Goal: Transaction & Acquisition: Purchase product/service

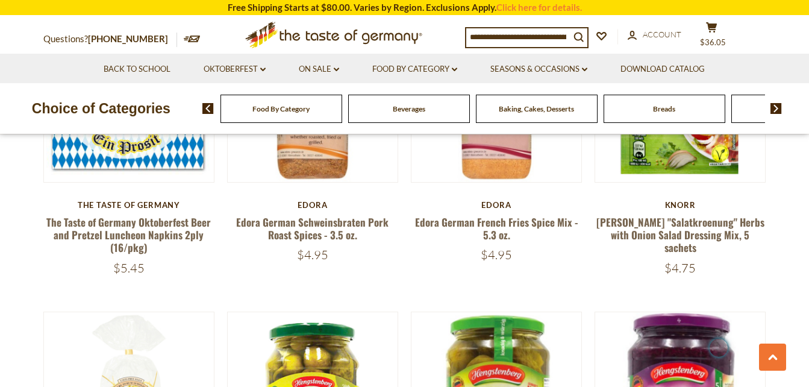
scroll to position [642, 0]
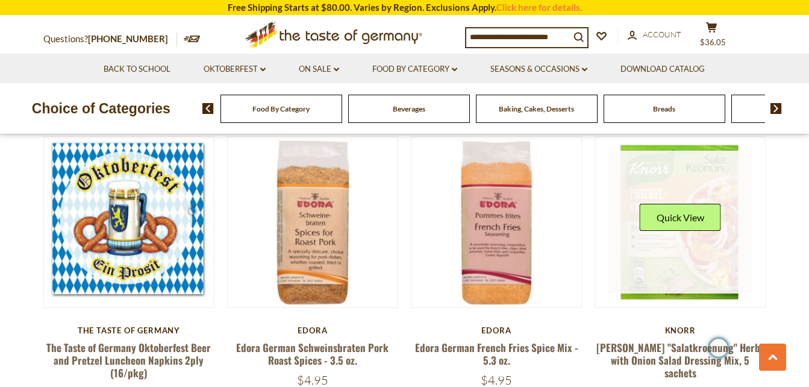
click at [694, 187] on link at bounding box center [680, 222] width 143 height 143
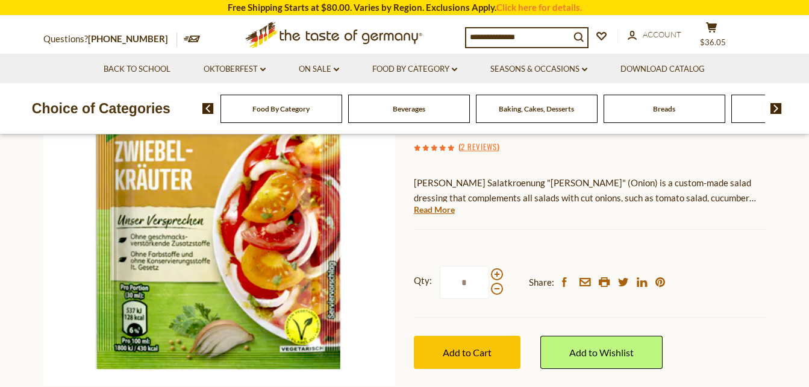
scroll to position [176, 0]
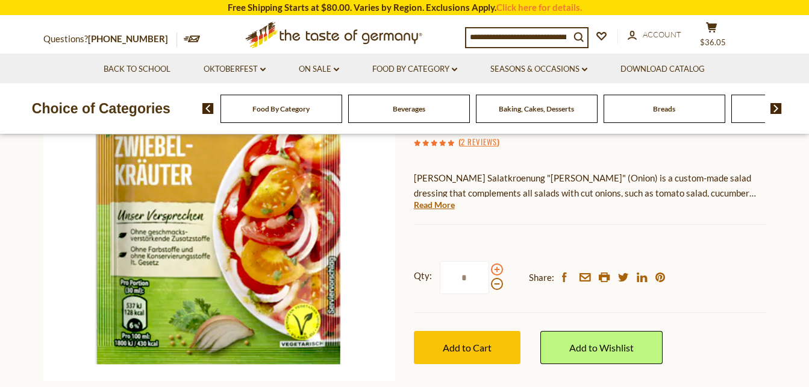
click at [495, 269] on span at bounding box center [497, 269] width 12 height 12
click at [489, 269] on input "*" at bounding box center [464, 277] width 49 height 33
click at [498, 283] on span at bounding box center [497, 284] width 12 height 12
click at [489, 283] on input "*" at bounding box center [464, 277] width 49 height 33
click at [499, 265] on span at bounding box center [497, 269] width 12 height 12
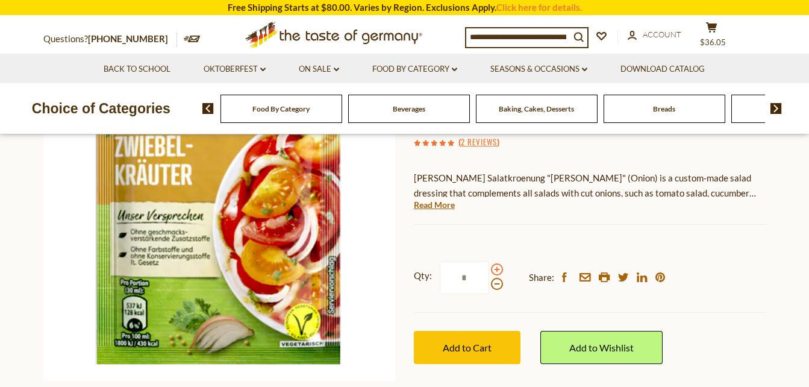
click at [489, 265] on input "*" at bounding box center [464, 277] width 49 height 33
type input "*"
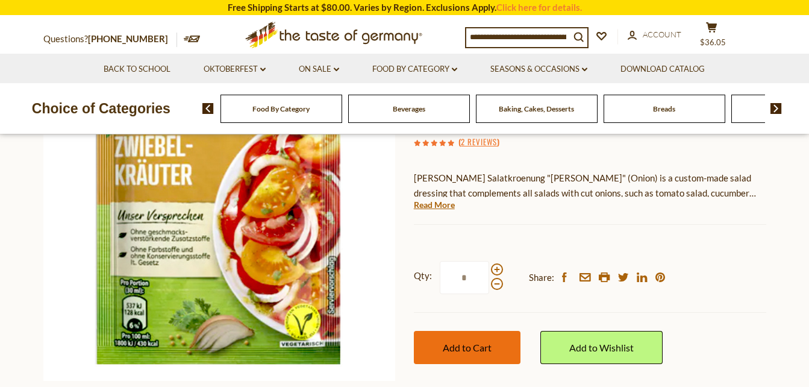
type input "*"
click at [494, 348] on button "Add to Cart" at bounding box center [467, 347] width 107 height 33
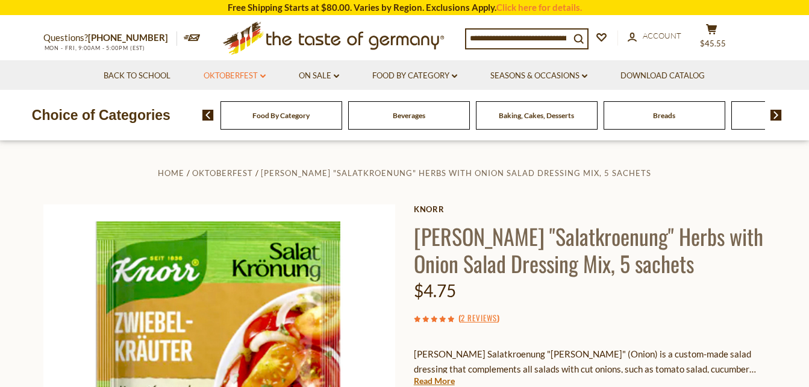
click at [257, 75] on link "Oktoberfest dropdown_arrow" at bounding box center [235, 75] width 62 height 13
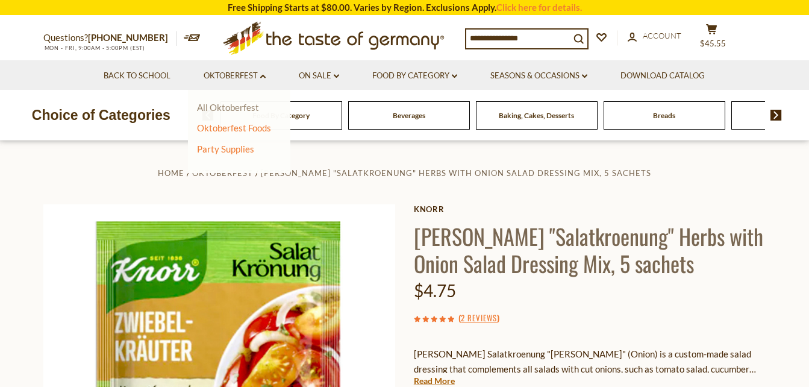
click at [237, 107] on link "All Oktoberfest" at bounding box center [228, 107] width 62 height 11
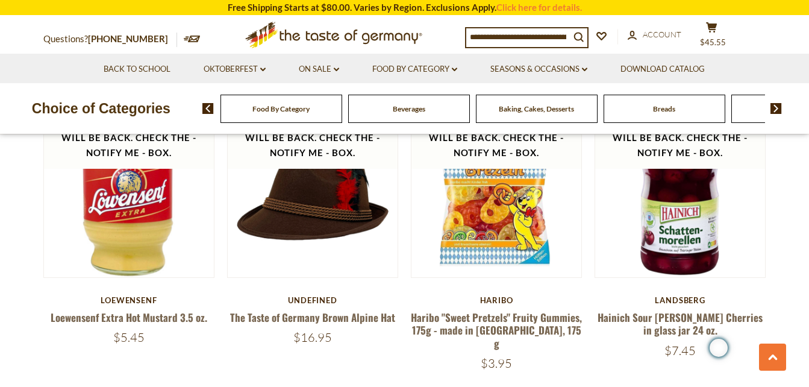
scroll to position [2739, 0]
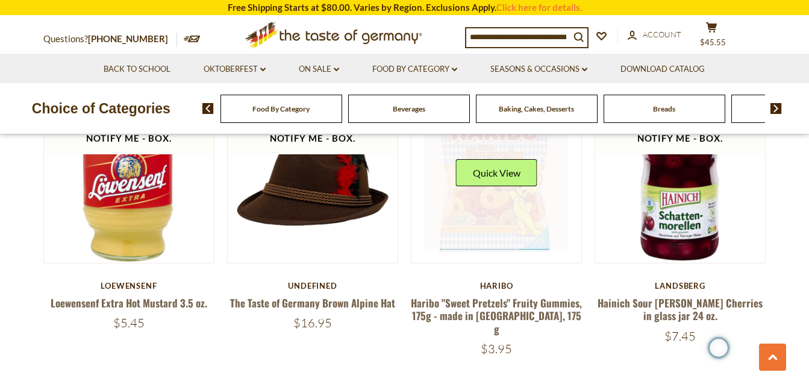
click at [525, 212] on link at bounding box center [496, 177] width 143 height 143
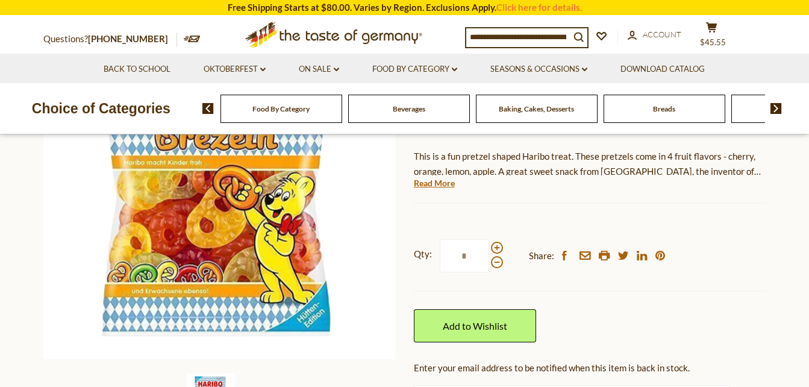
scroll to position [203, 0]
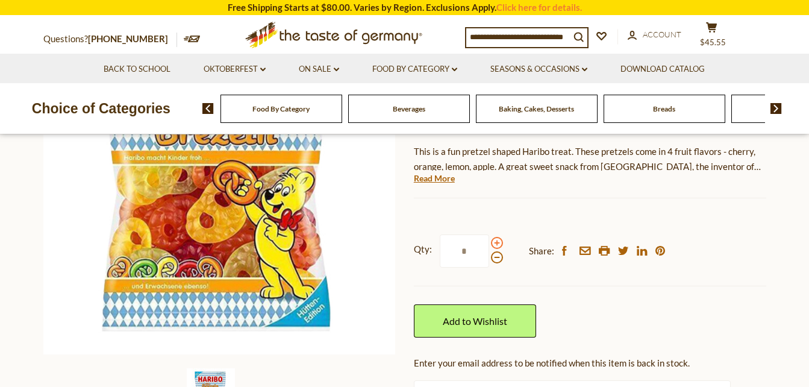
click at [494, 242] on span at bounding box center [497, 243] width 12 height 12
click at [489, 242] on input "*" at bounding box center [464, 250] width 49 height 33
type input "*"
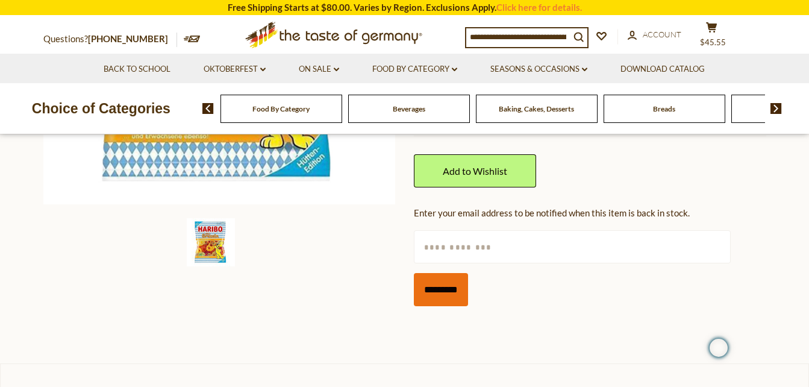
type input "*"
click at [447, 299] on input "*********" at bounding box center [441, 289] width 54 height 33
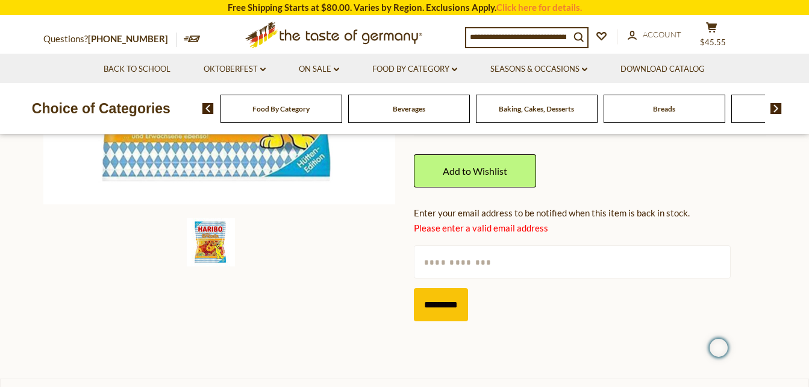
click at [453, 273] on input "text" at bounding box center [572, 261] width 317 height 33
type input "**********"
click at [457, 304] on input "*********" at bounding box center [441, 304] width 54 height 33
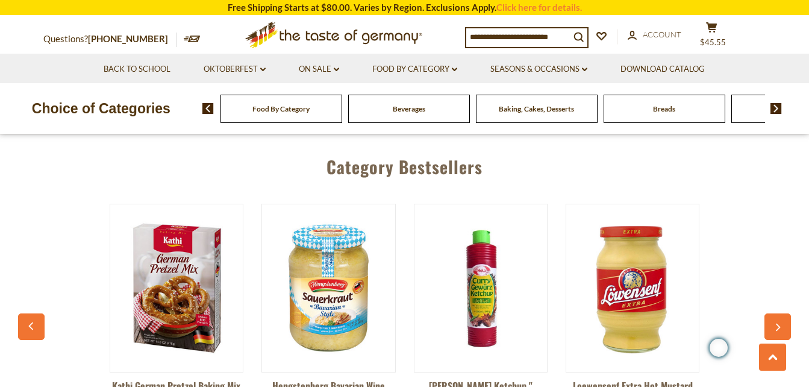
scroll to position [2930, 0]
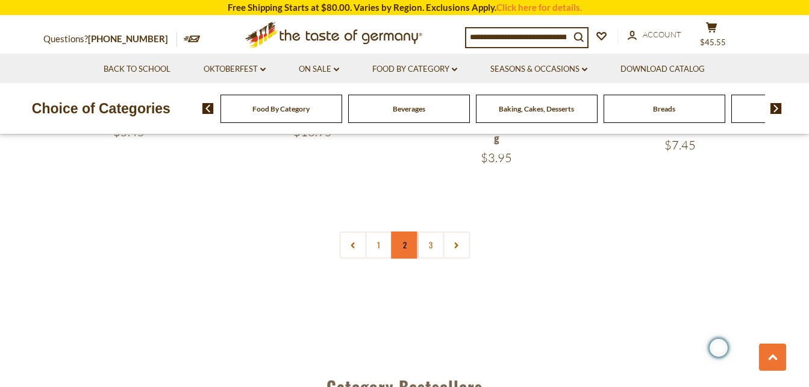
click at [406, 242] on link "2" at bounding box center [404, 244] width 27 height 27
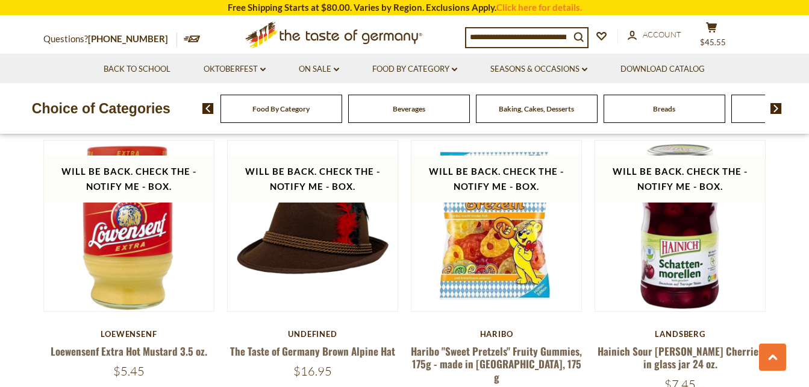
scroll to position [2684, 0]
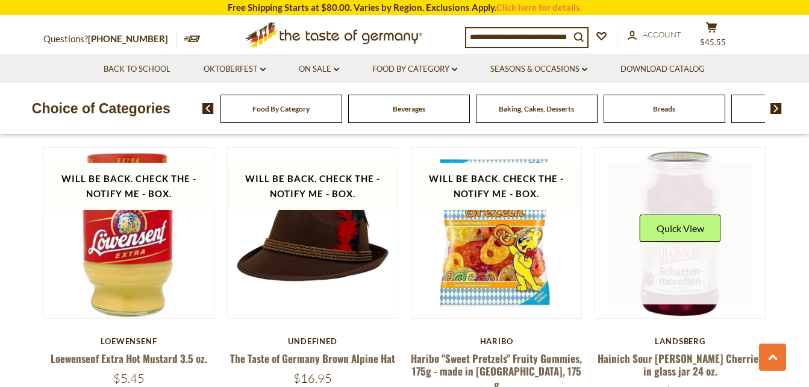
click at [664, 278] on link at bounding box center [680, 233] width 143 height 143
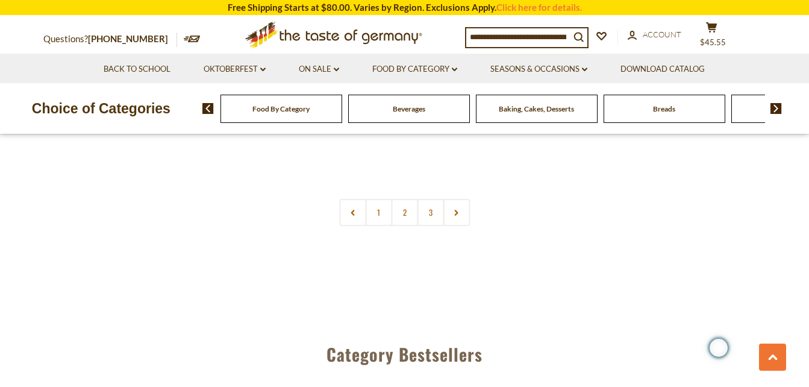
scroll to position [2985, 0]
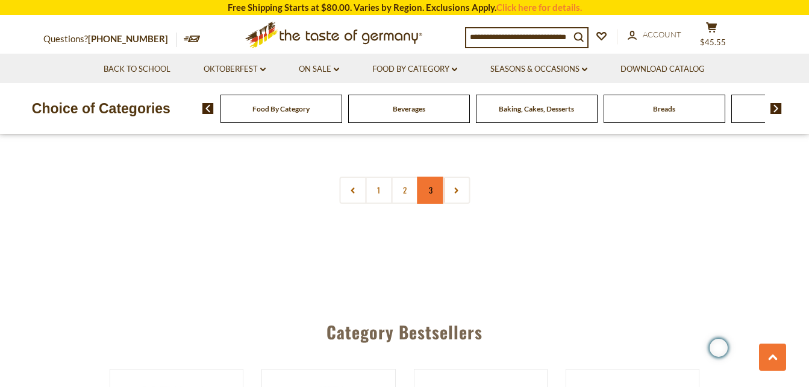
click at [427, 177] on link "3" at bounding box center [430, 190] width 27 height 27
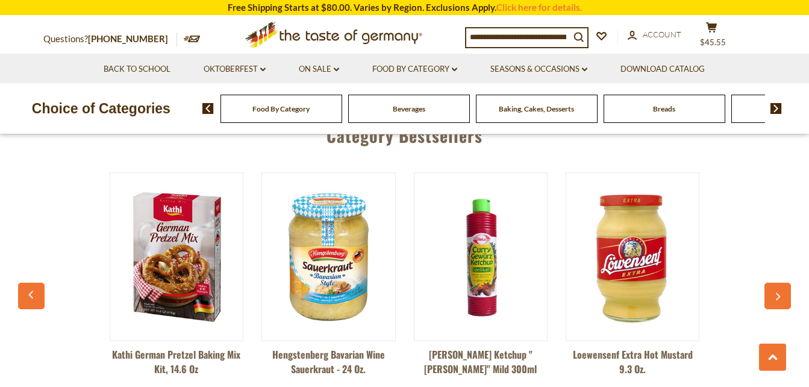
scroll to position [2618, 0]
